Goal: Navigation & Orientation: Find specific page/section

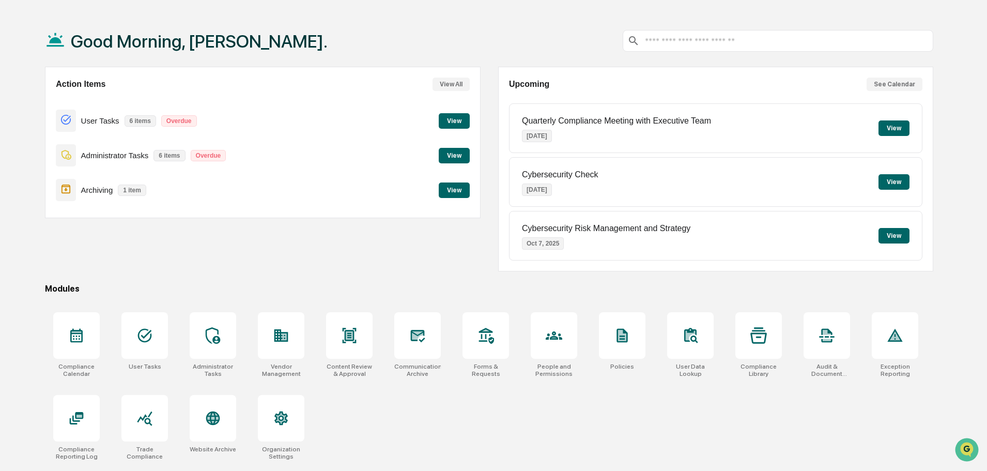
scroll to position [49, 0]
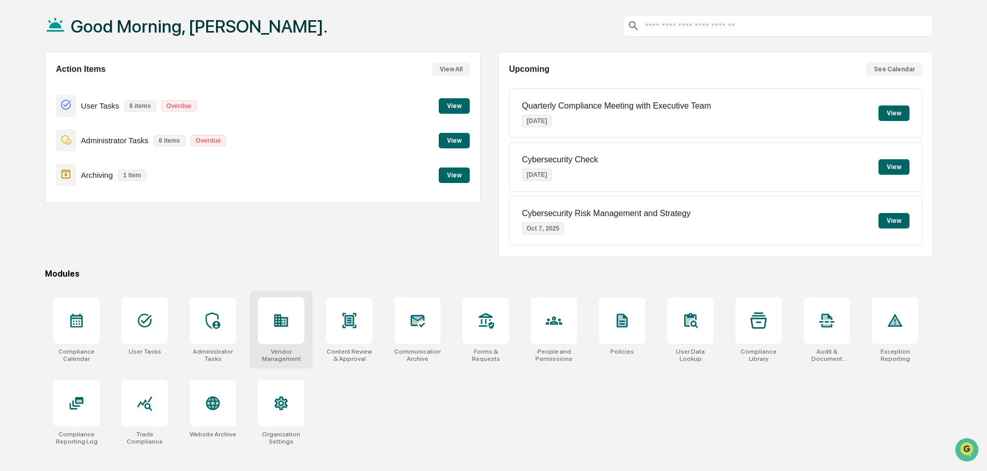
click at [283, 322] on icon at bounding box center [284, 321] width 6 height 7
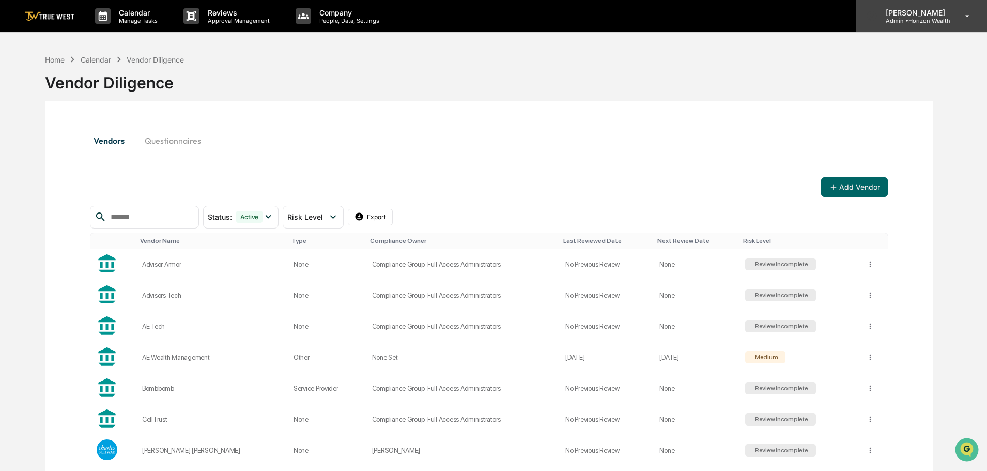
click at [918, 17] on p "Admin • Horizon Wealth" at bounding box center [913, 20] width 73 height 7
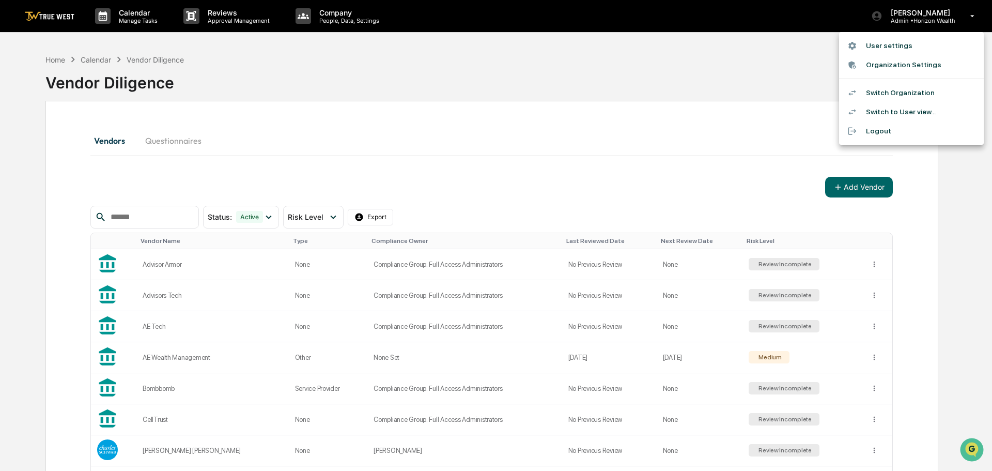
click at [909, 92] on li "Switch Organization" at bounding box center [911, 92] width 145 height 19
